Goal: Information Seeking & Learning: Check status

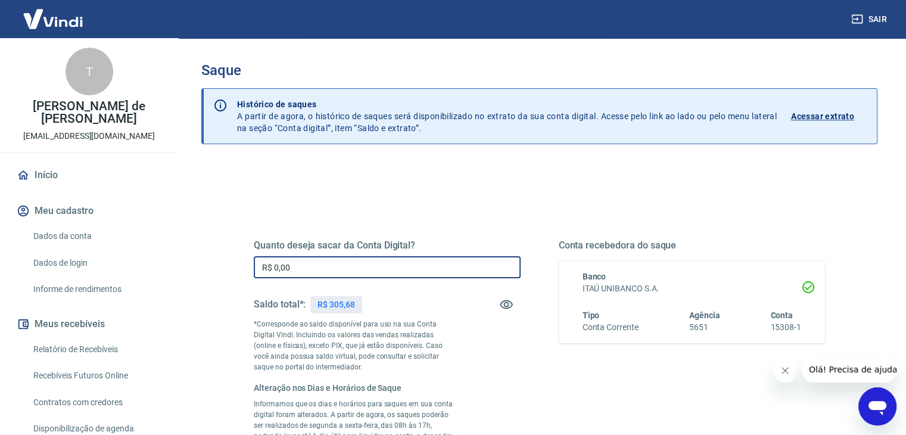
click at [348, 270] on input "R$ 0,00" at bounding box center [387, 267] width 267 height 22
type input "R$ 305,68"
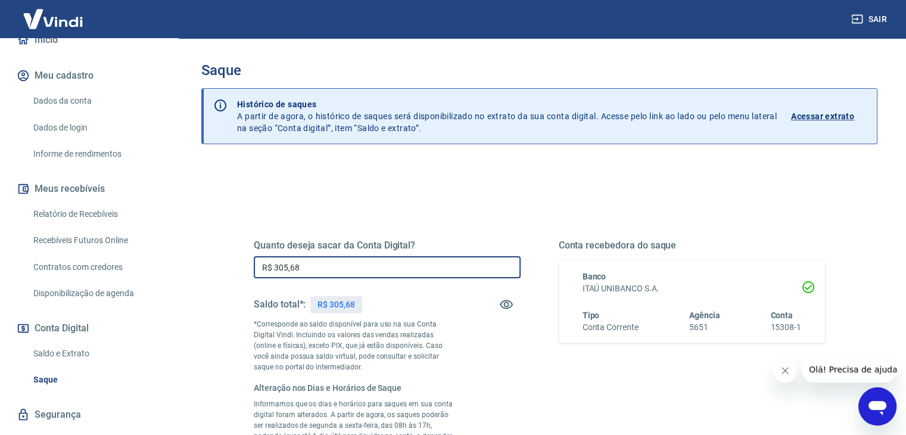
scroll to position [145, 0]
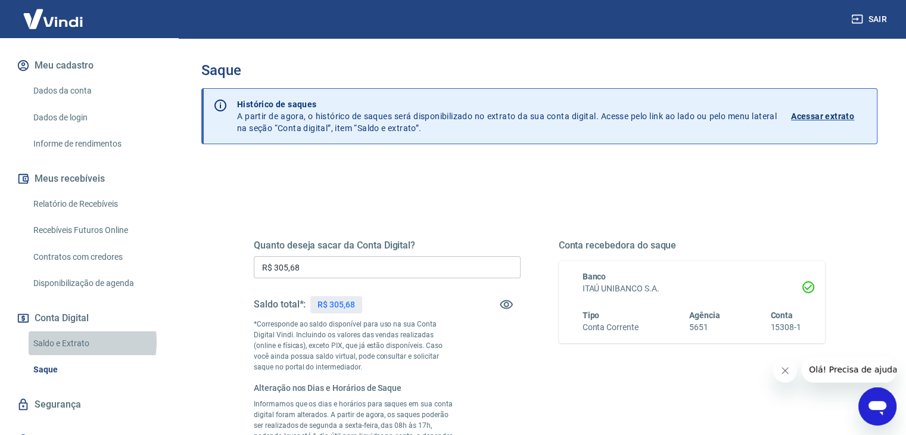
click at [75, 341] on link "Saldo e Extrato" at bounding box center [96, 343] width 135 height 24
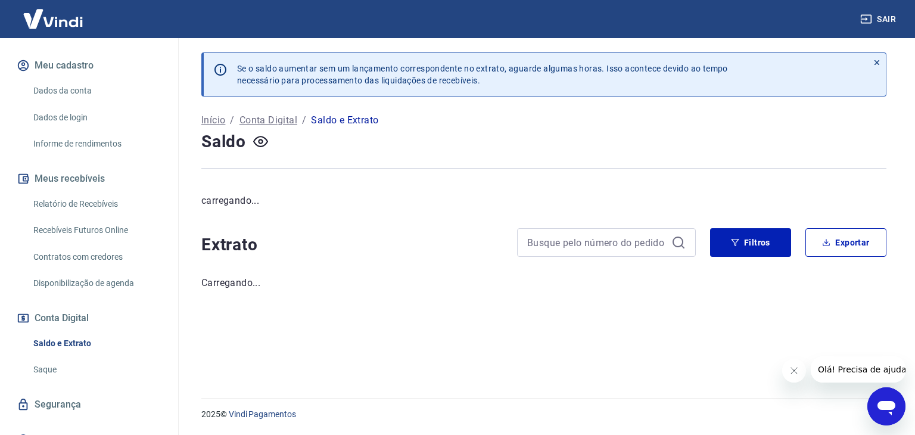
click at [537, 143] on div "Saldo" at bounding box center [543, 142] width 685 height 24
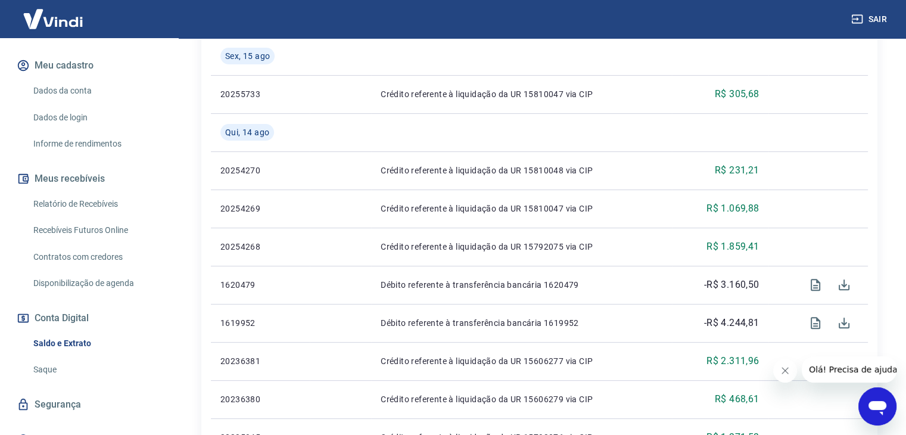
scroll to position [358, 0]
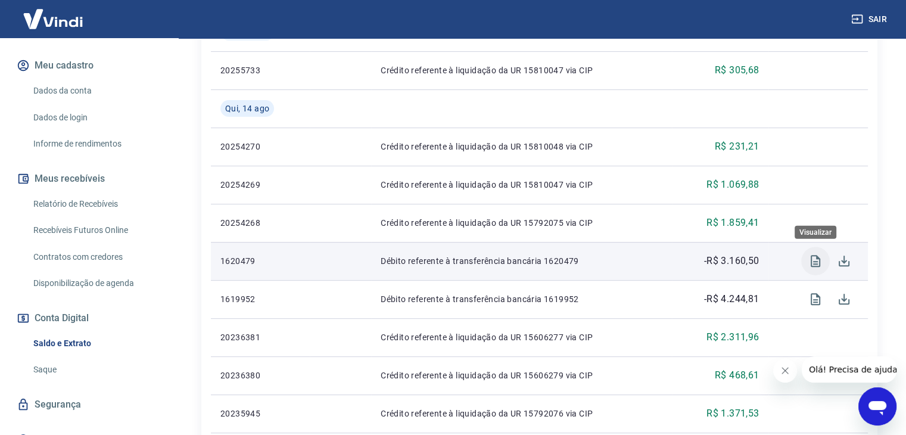
click at [817, 260] on icon "Visualizar" at bounding box center [816, 261] width 10 height 12
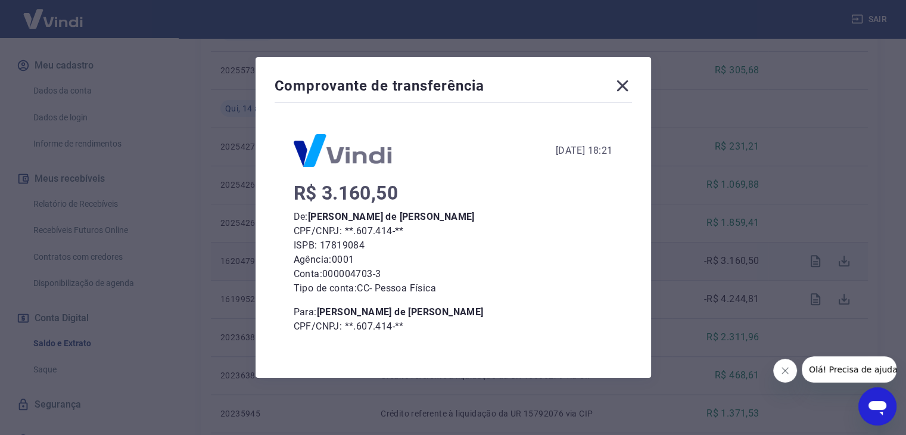
click at [627, 85] on icon at bounding box center [622, 85] width 11 height 11
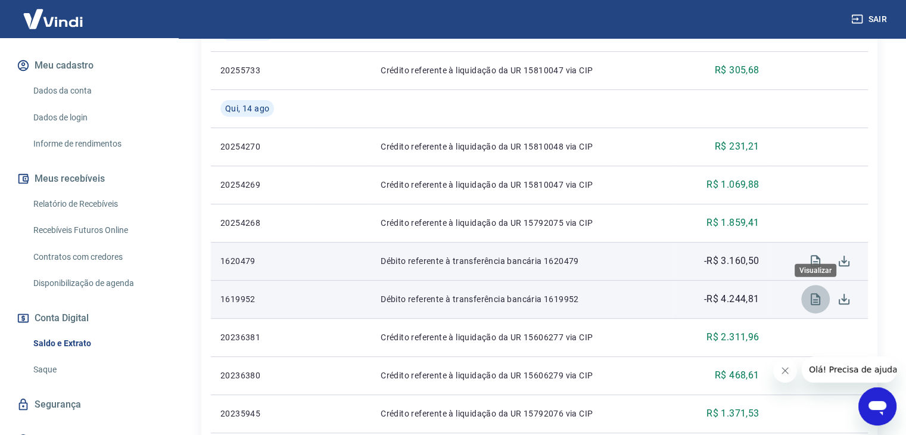
click at [815, 298] on icon "Visualizar" at bounding box center [815, 299] width 14 height 14
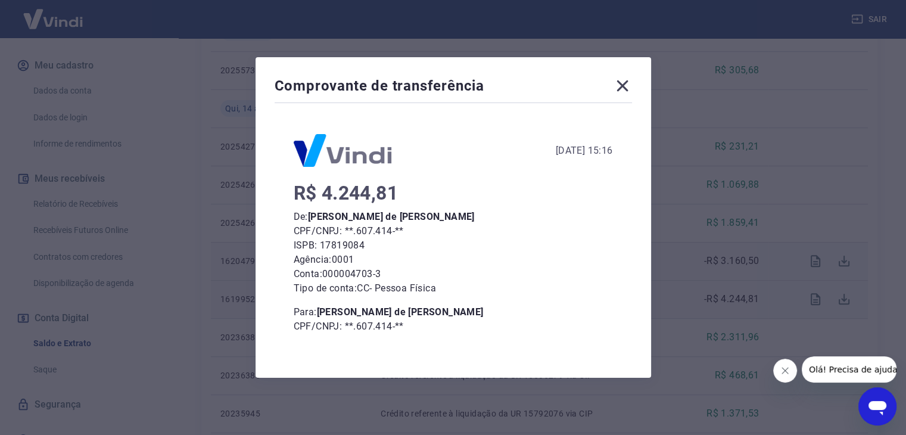
click at [627, 84] on icon at bounding box center [622, 85] width 19 height 19
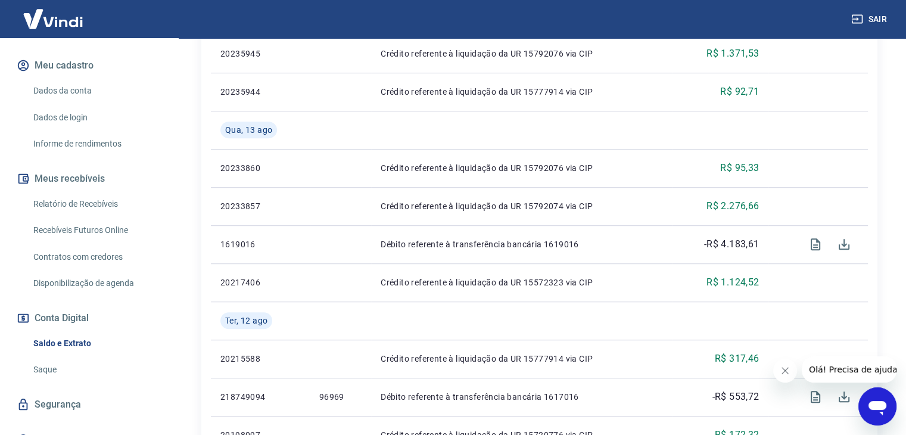
scroll to position [745, 0]
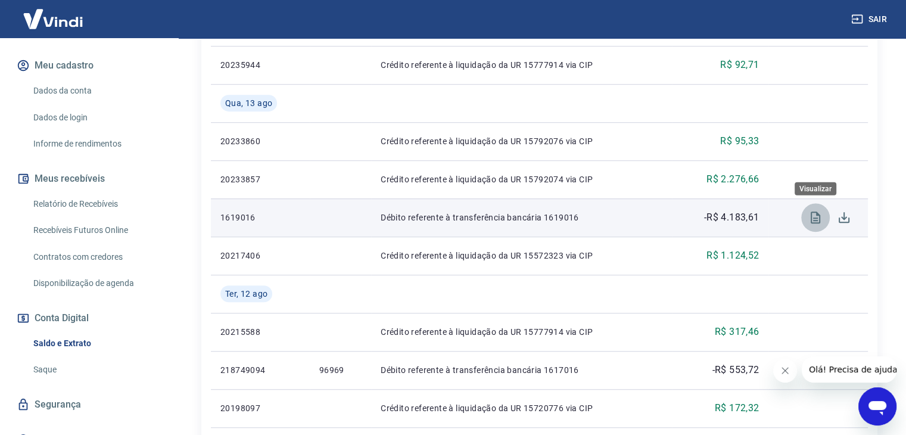
click at [814, 216] on icon "Visualizar" at bounding box center [815, 217] width 14 height 14
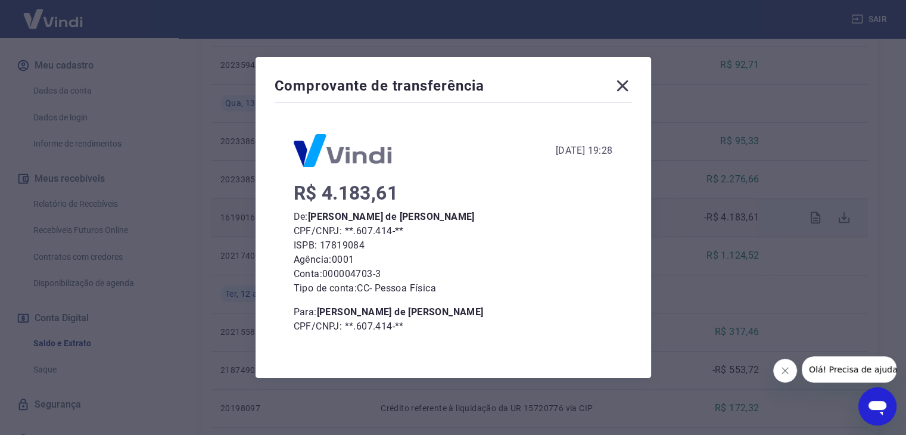
click at [622, 88] on icon at bounding box center [622, 85] width 19 height 19
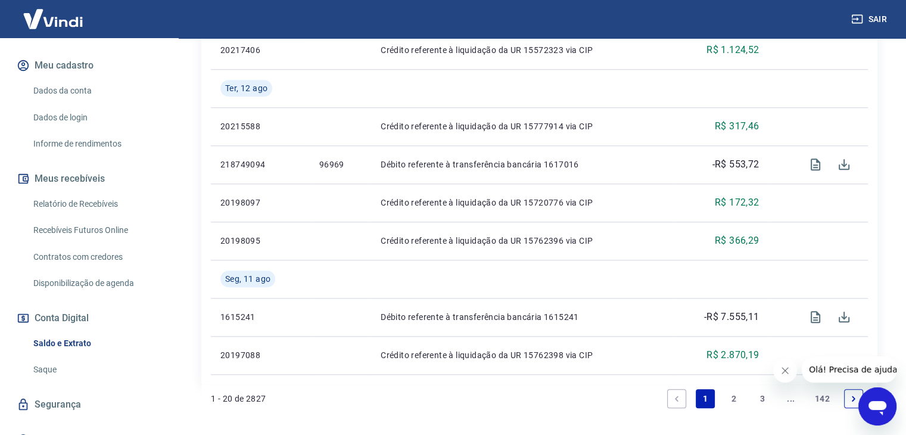
scroll to position [965, 0]
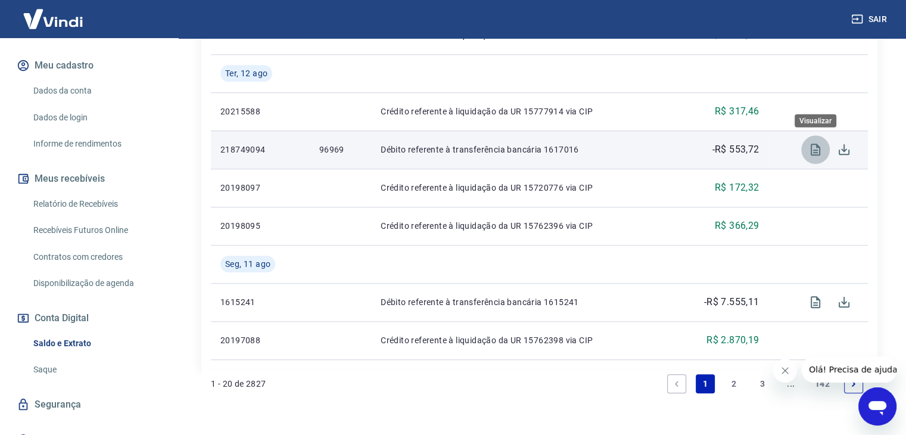
click at [812, 145] on icon "Visualizar" at bounding box center [815, 149] width 14 height 14
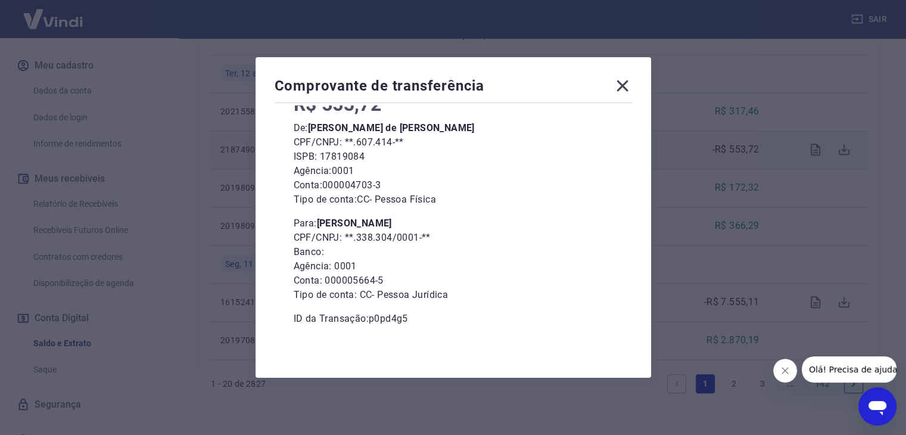
scroll to position [89, 0]
click at [625, 83] on icon at bounding box center [622, 85] width 19 height 19
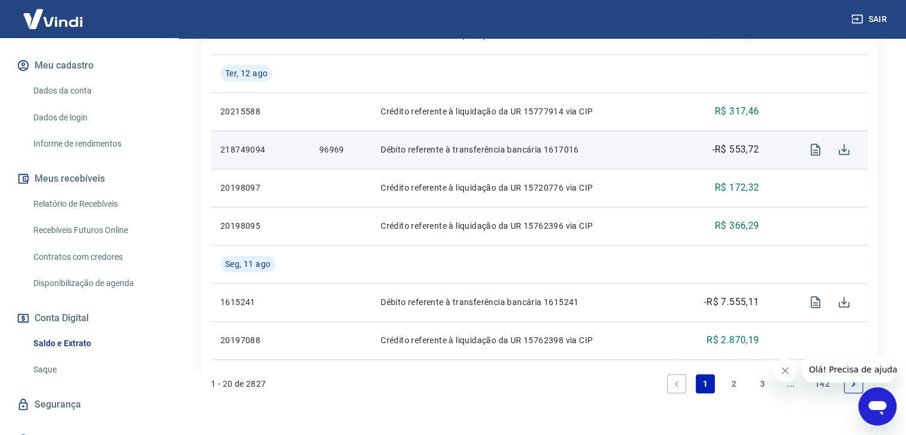
click at [332, 150] on p "96969" at bounding box center [340, 150] width 42 height 12
copy p "96969"
